Goal: Navigation & Orientation: Find specific page/section

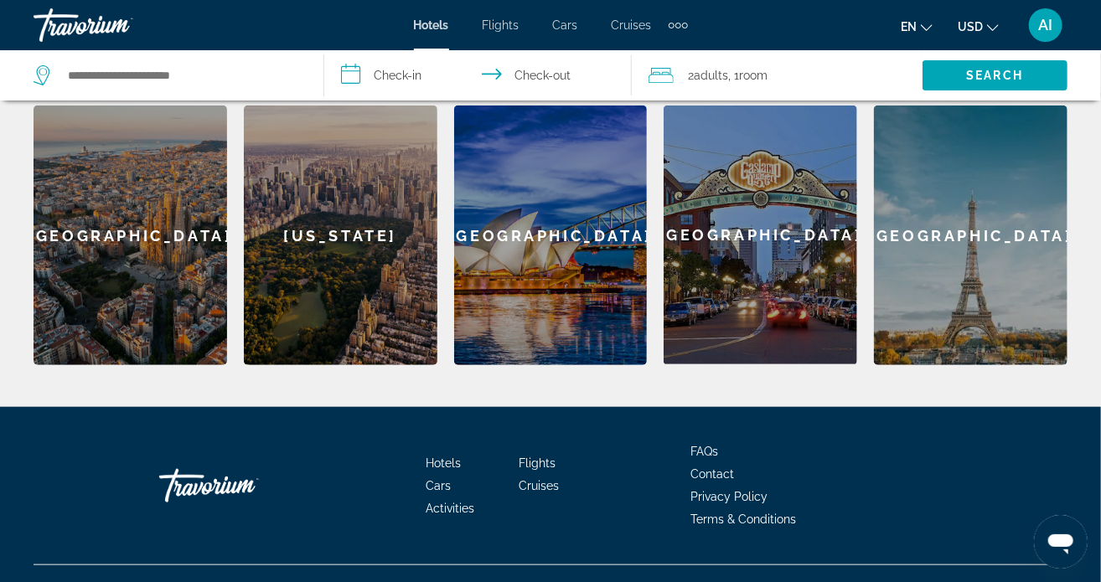
scroll to position [549, 0]
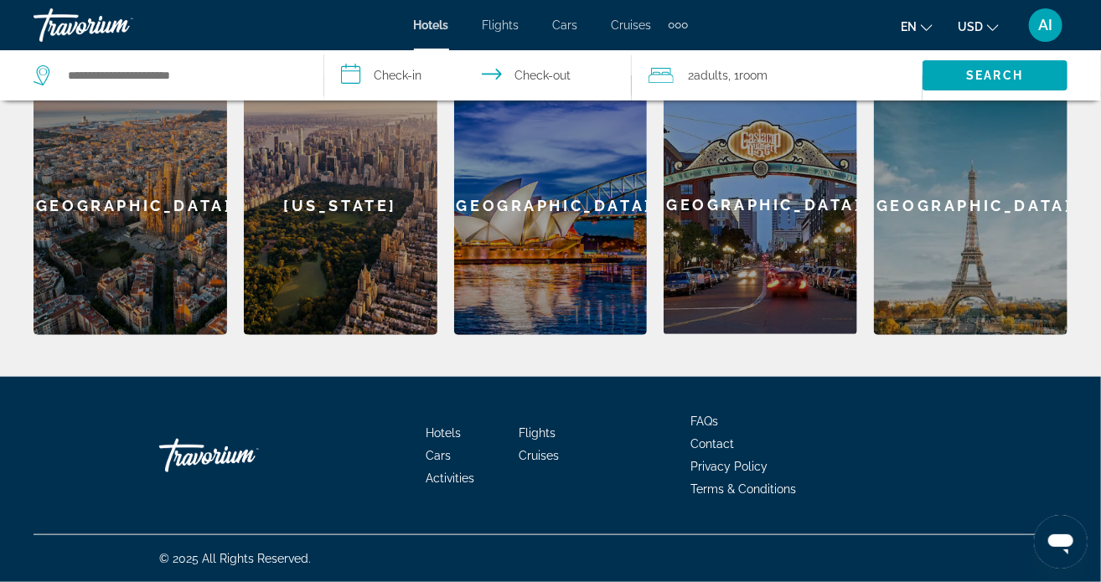
click at [714, 488] on span "Terms & Conditions" at bounding box center [743, 488] width 106 height 13
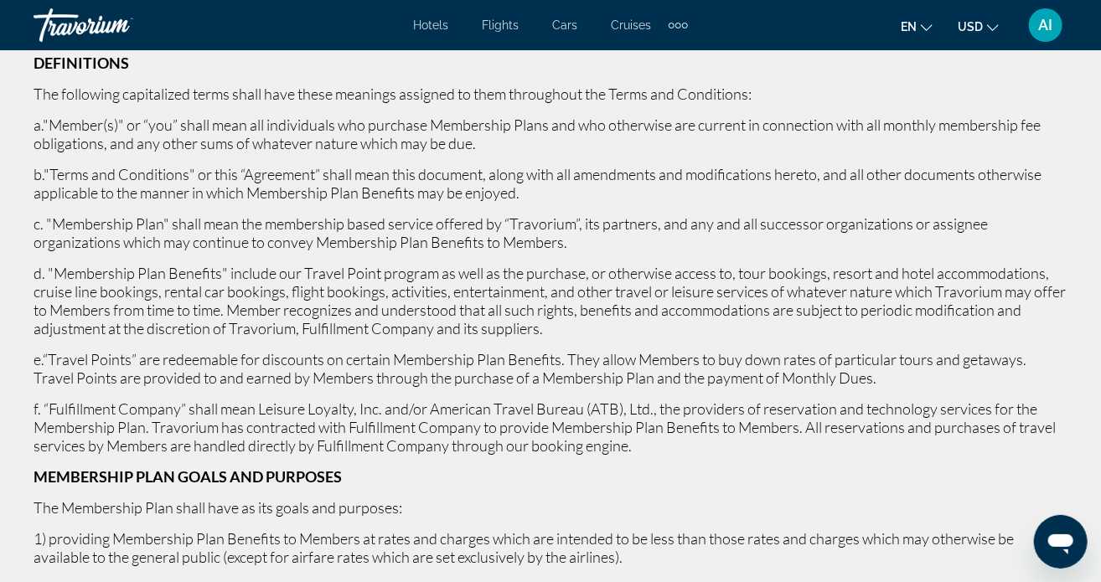
scroll to position [7031, 0]
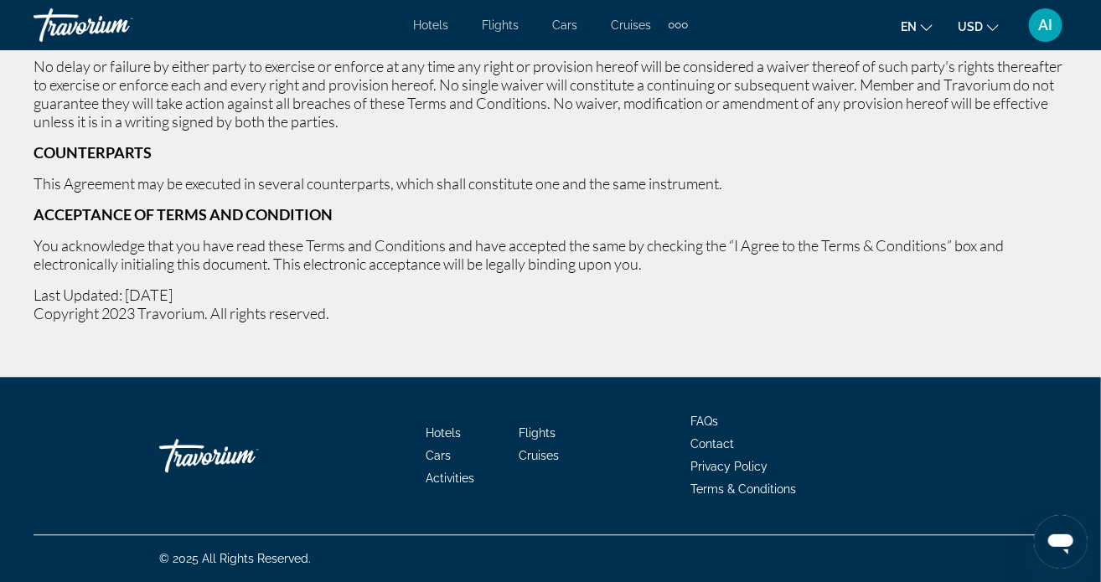
click at [315, 317] on p "Last Updated: [DATE] Copyright 2023 Travorium. All rights reserved." at bounding box center [551, 304] width 1034 height 37
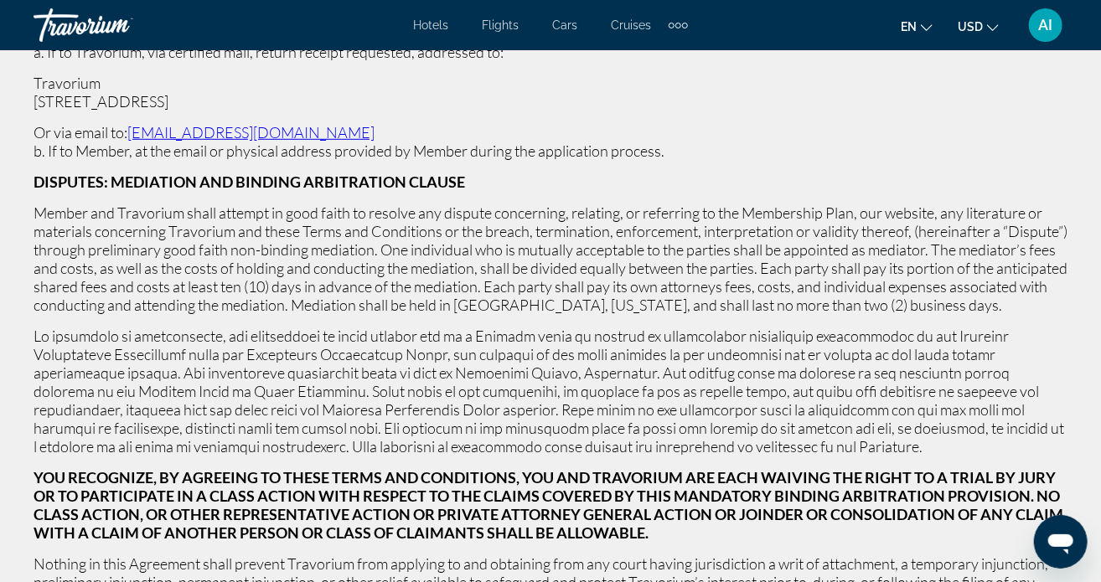
scroll to position [5607, 0]
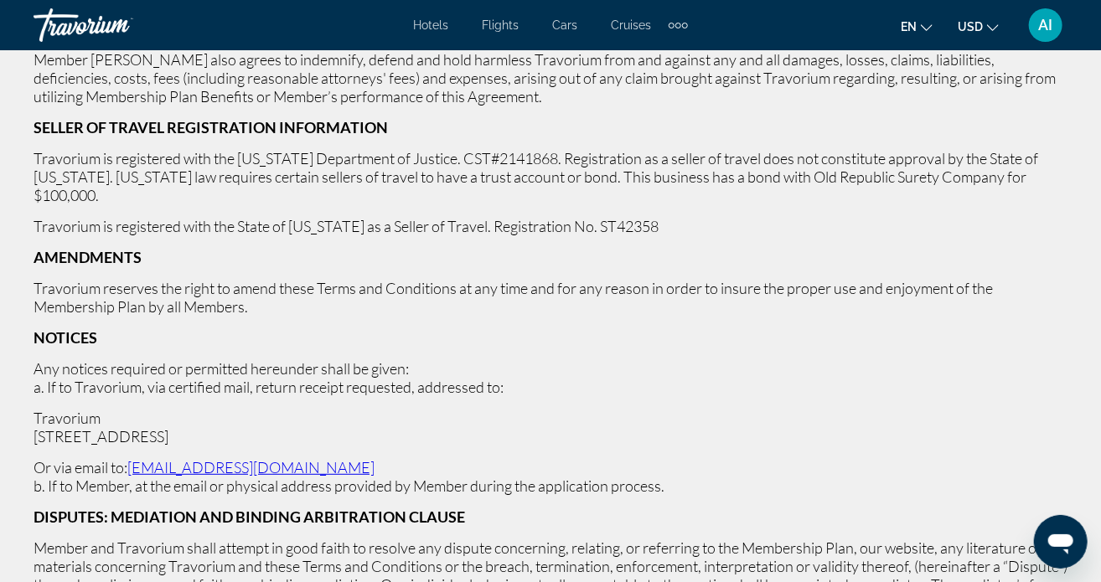
click at [382, 266] on p "AMENDMENTS" at bounding box center [551, 257] width 1034 height 18
